Goal: Transaction & Acquisition: Register for event/course

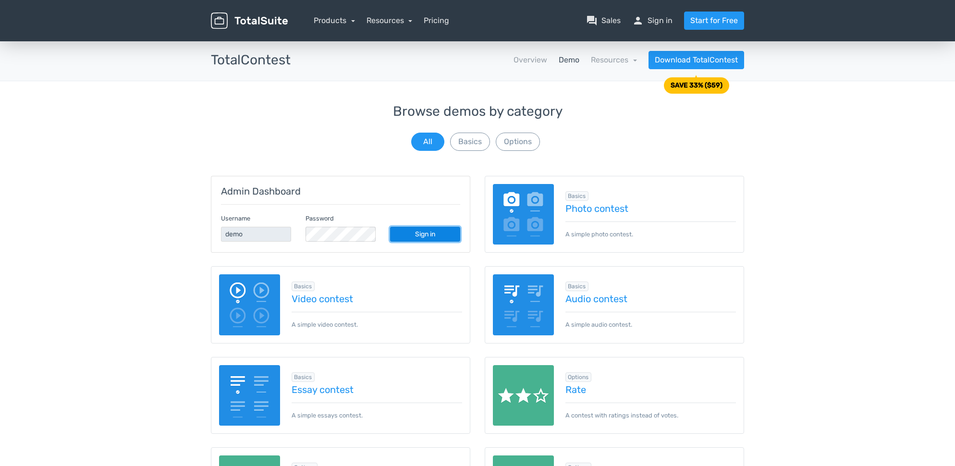
click at [433, 231] on link "Sign in" at bounding box center [425, 234] width 70 height 15
click at [335, 22] on link "Products" at bounding box center [334, 20] width 41 height 9
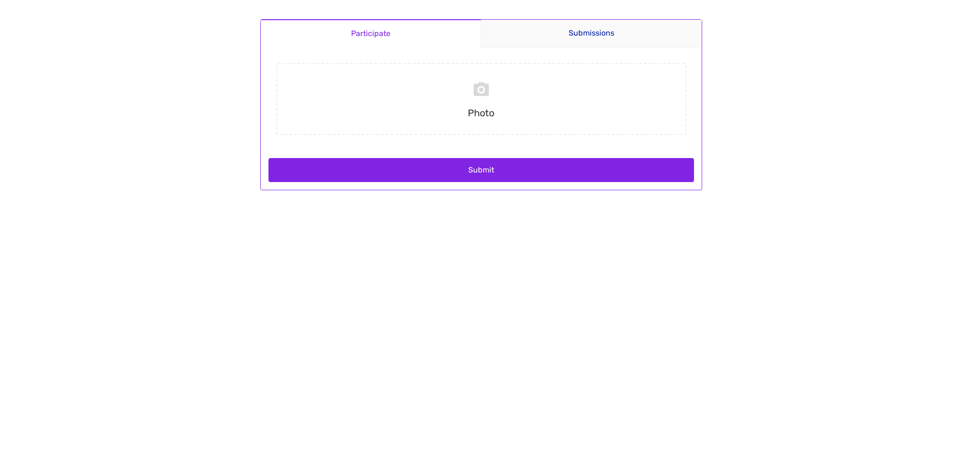
click at [378, 38] on link "Participate" at bounding box center [371, 33] width 220 height 28
click at [484, 89] on input "file" at bounding box center [481, 99] width 418 height 72
type input "C:\fakepath\Capture d’écran 2025-10-03 à 16.13.04.png"
drag, startPoint x: 484, startPoint y: 89, endPoint x: 741, endPoint y: 265, distance: 311.6
click at [739, 266] on body "Participate Submissions Participate Submissions Submitting Photo Capture d’écr…" at bounding box center [481, 233] width 962 height 466
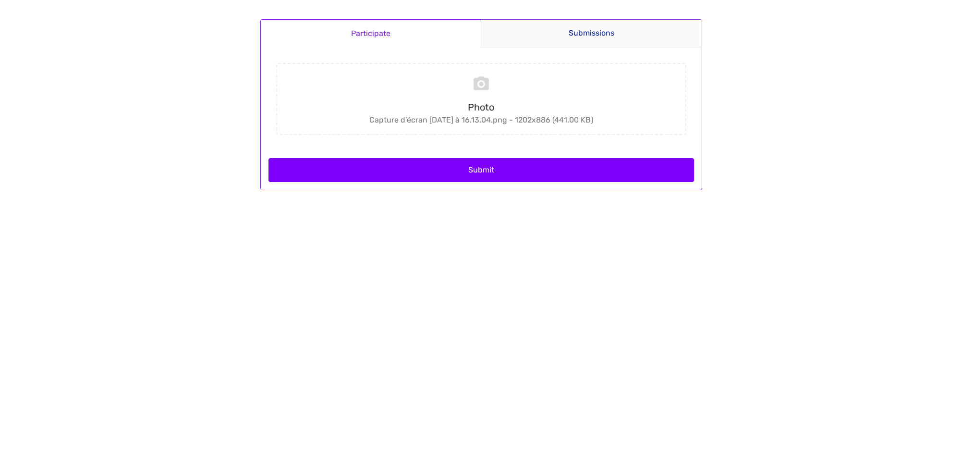
click at [486, 170] on button "Submit" at bounding box center [481, 170] width 426 height 24
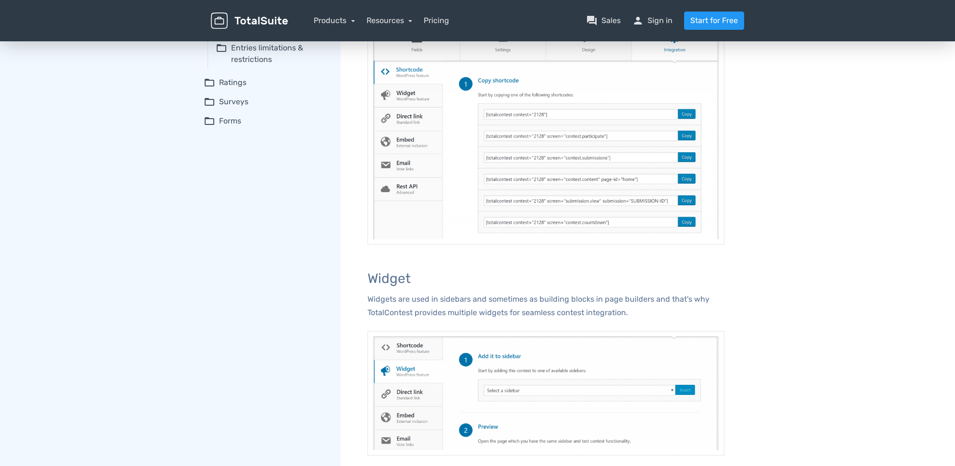
scroll to position [223, 0]
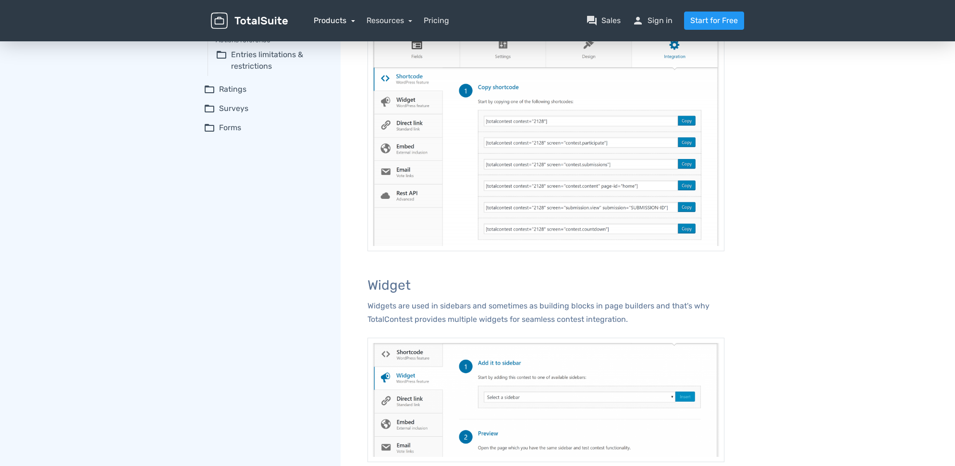
click at [337, 20] on link "Products" at bounding box center [334, 20] width 41 height 9
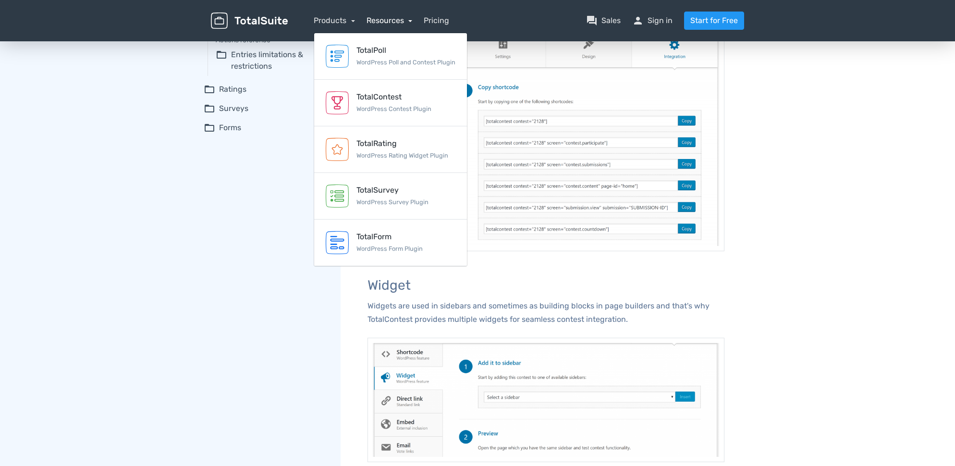
click at [378, 23] on link "Resources" at bounding box center [389, 20] width 46 height 9
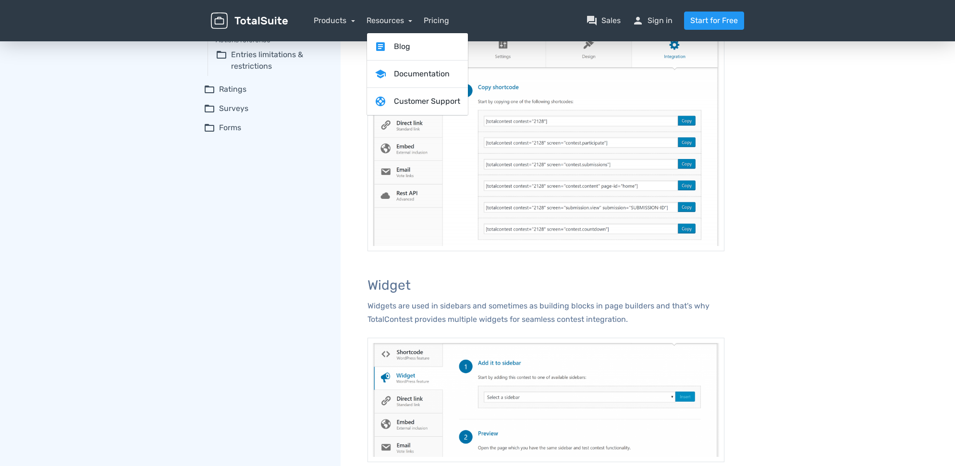
click at [527, 19] on nav "Products TotalPoll WordPress Poll and Contest Plugin TotalContest WordPress Con…" at bounding box center [523, 21] width 456 height 18
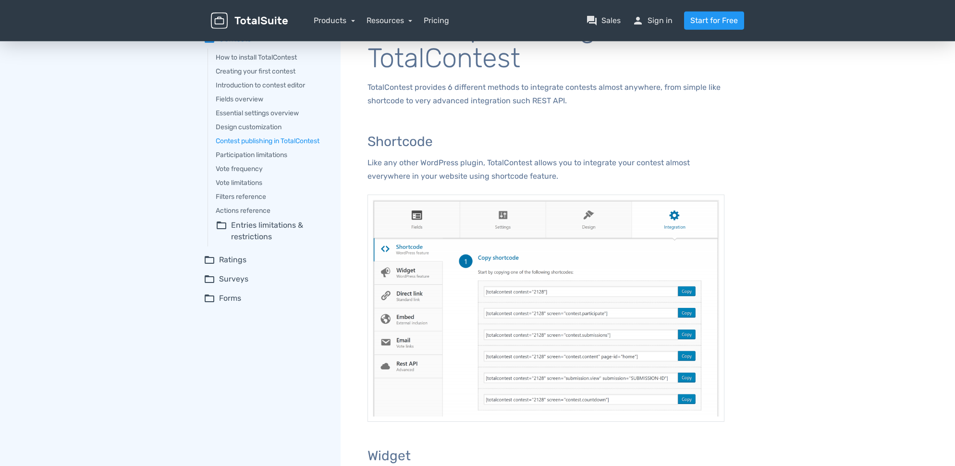
scroll to position [0, 0]
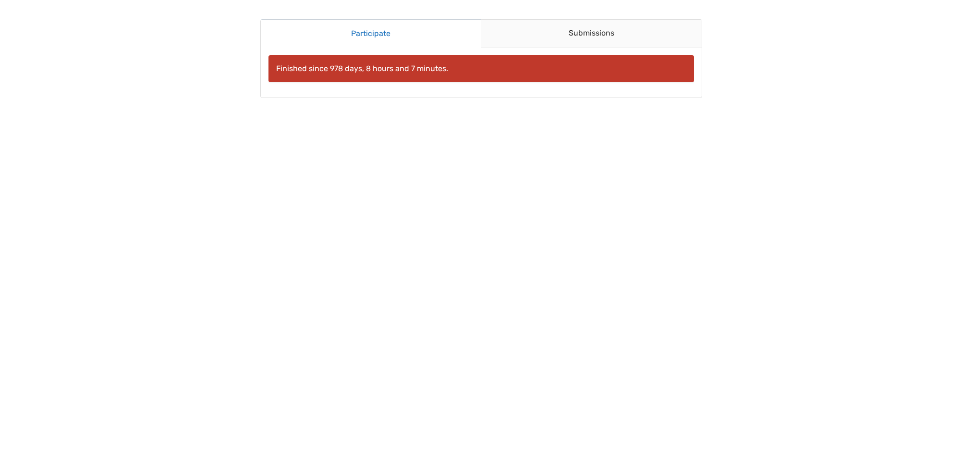
click at [339, 68] on div "Finished since 978 days, 8 hours and 7 minutes." at bounding box center [481, 68] width 426 height 27
click at [379, 42] on link "Participate" at bounding box center [371, 33] width 220 height 28
click at [596, 39] on link "Submissions" at bounding box center [591, 34] width 221 height 28
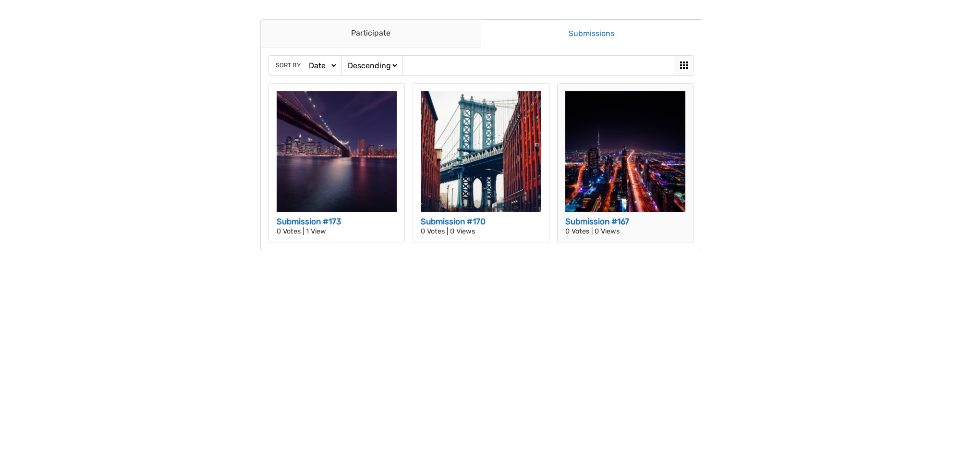
click at [596, 160] on img at bounding box center [625, 151] width 121 height 121
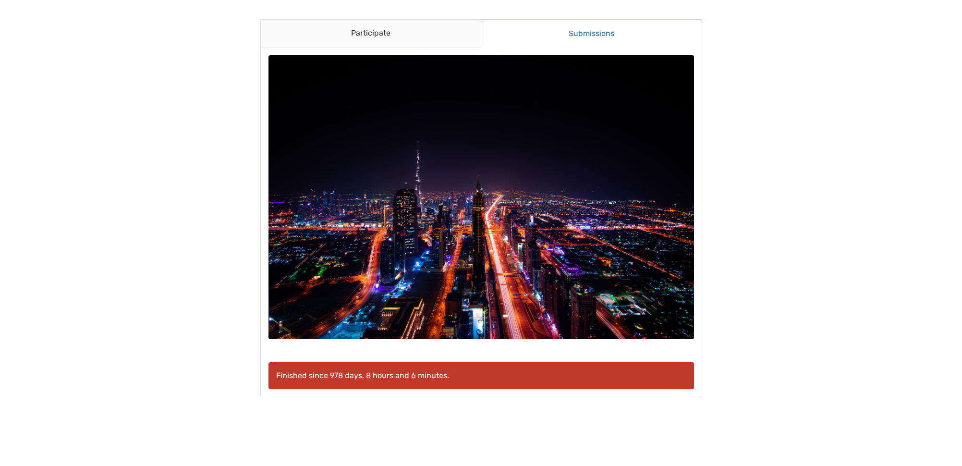
click at [472, 170] on img at bounding box center [481, 197] width 426 height 284
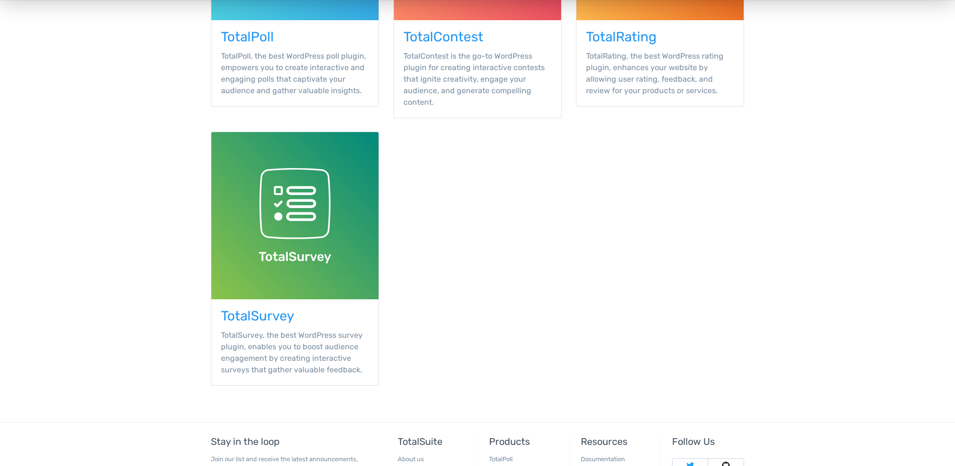
scroll to position [21, 0]
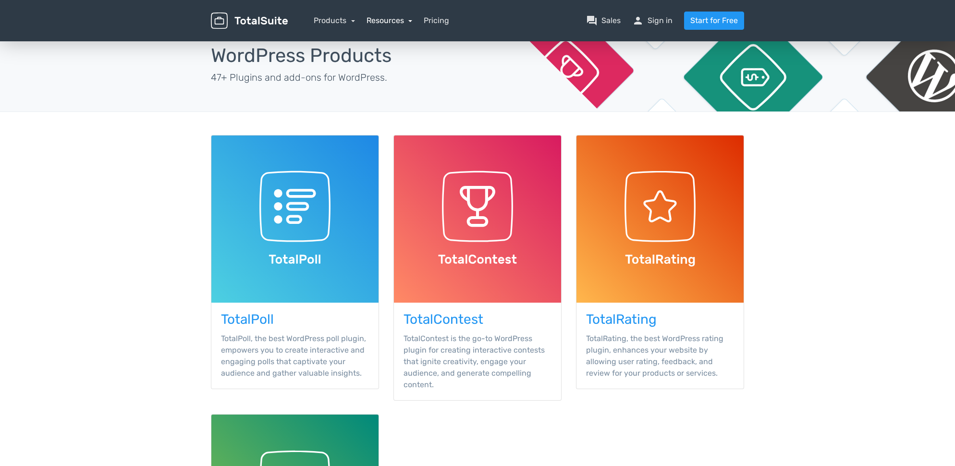
click at [413, 20] on link "Resources" at bounding box center [389, 20] width 46 height 9
click at [406, 75] on link "school Documentation" at bounding box center [417, 74] width 101 height 27
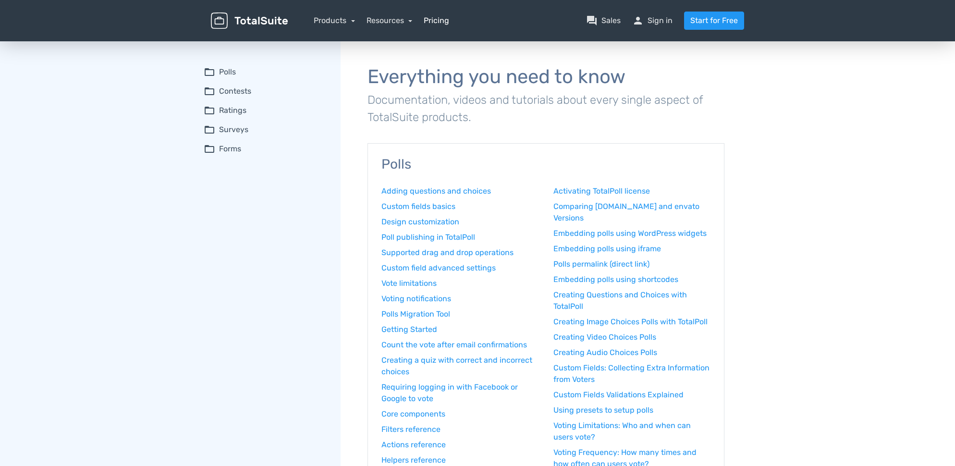
click at [437, 22] on link "Pricing" at bounding box center [436, 21] width 25 height 12
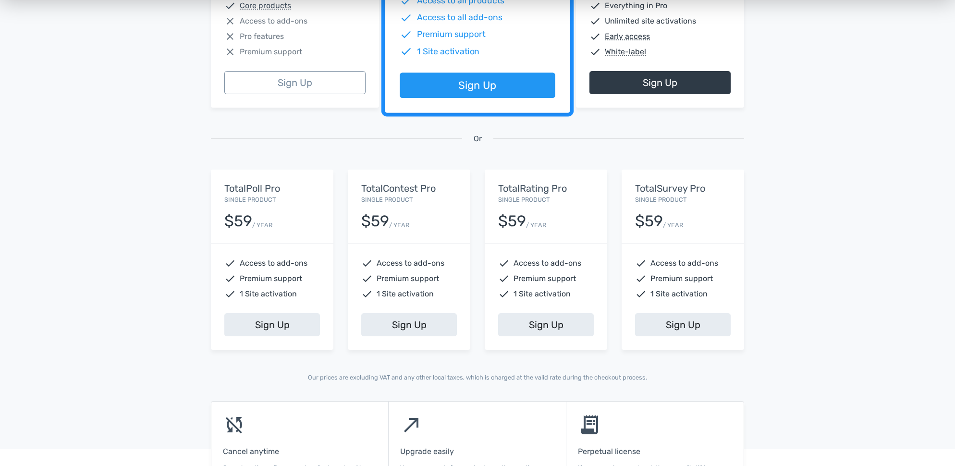
scroll to position [277, 0]
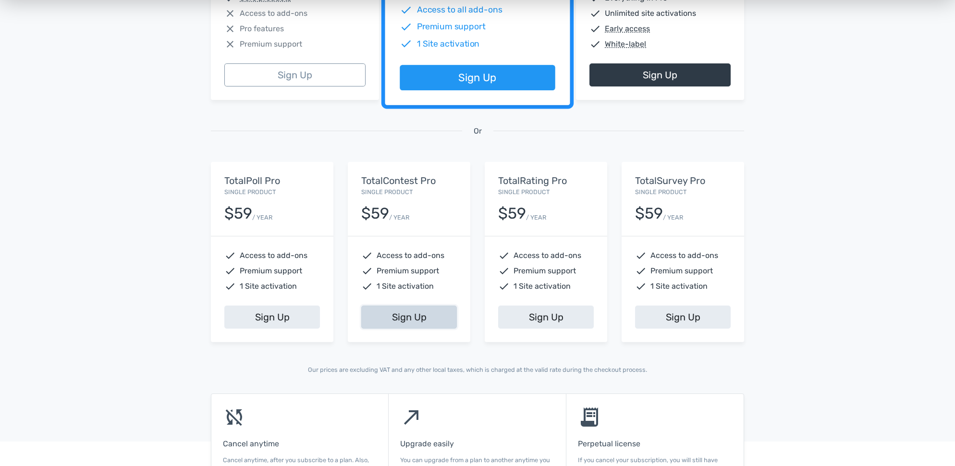
click at [412, 315] on link "Sign Up" at bounding box center [409, 316] width 96 height 23
